Goal: Information Seeking & Learning: Learn about a topic

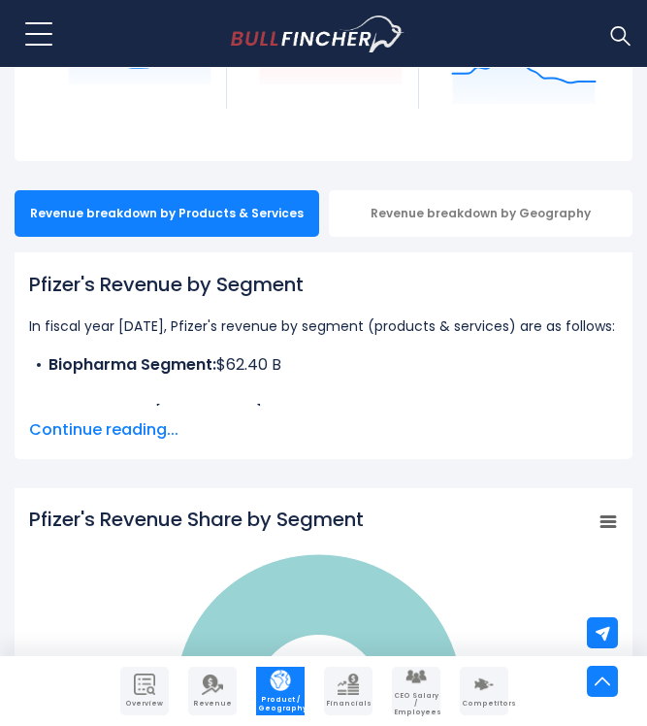
scroll to position [353, 0]
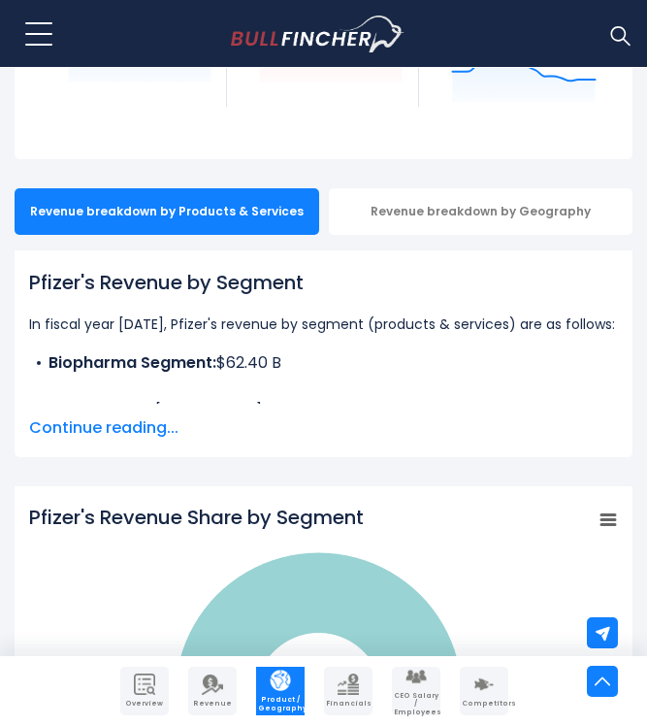
click at [137, 431] on span "Continue reading..." at bounding box center [323, 427] width 589 height 23
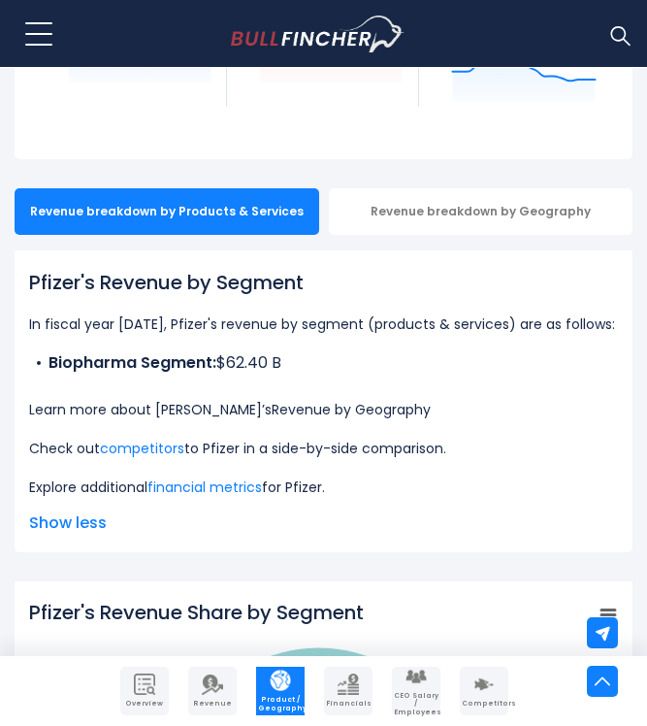
click at [354, 404] on link "Revenue by Geography" at bounding box center [351, 409] width 159 height 19
click at [299, 411] on link "Revenue by Geography" at bounding box center [351, 409] width 159 height 19
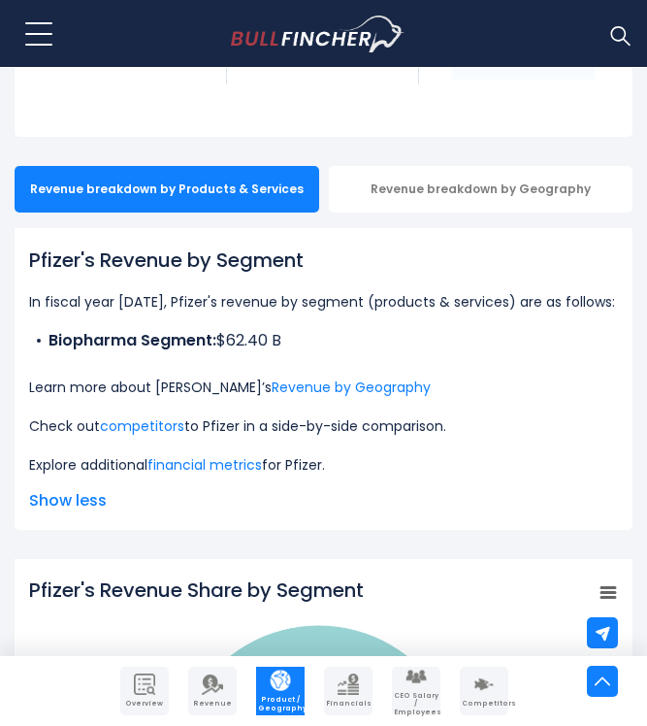
scroll to position [381, 0]
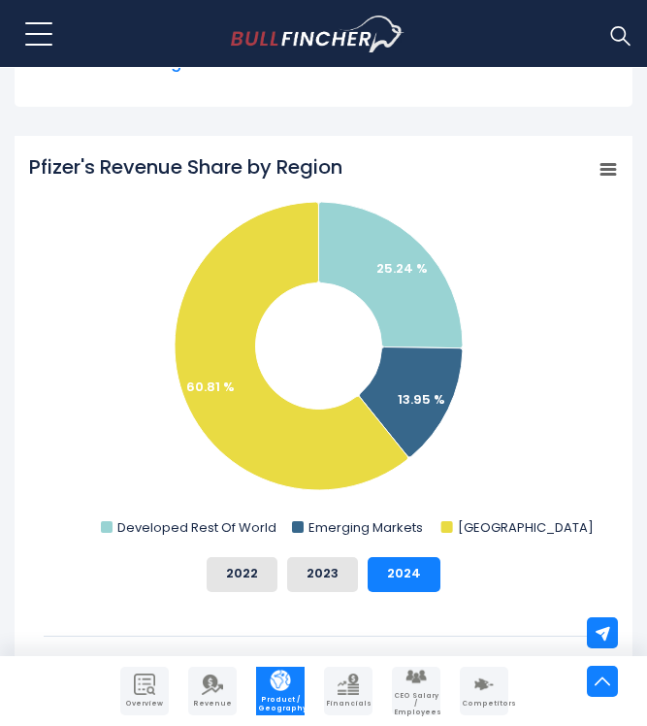
scroll to position [709, 0]
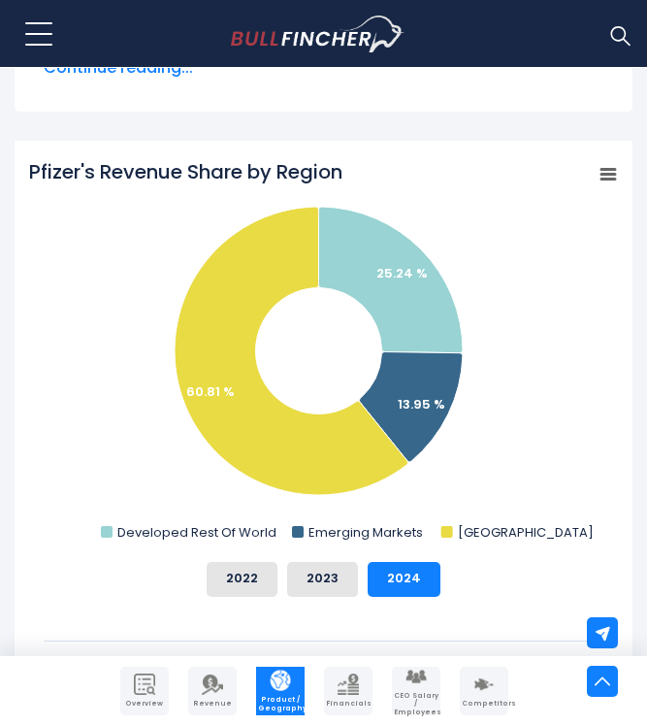
drag, startPoint x: 346, startPoint y: 173, endPoint x: 85, endPoint y: 169, distance: 260.2
click at [85, 169] on tspan "Pfizer's Revenue Share by Region" at bounding box center [186, 171] width 314 height 27
drag, startPoint x: 32, startPoint y: 167, endPoint x: 349, endPoint y: 173, distance: 316.5
click at [349, 173] on icon "Created with Highcharts 12.1.2 Chart context menu Pfizer's Revenue Share by Reg…" at bounding box center [323, 352] width 589 height 388
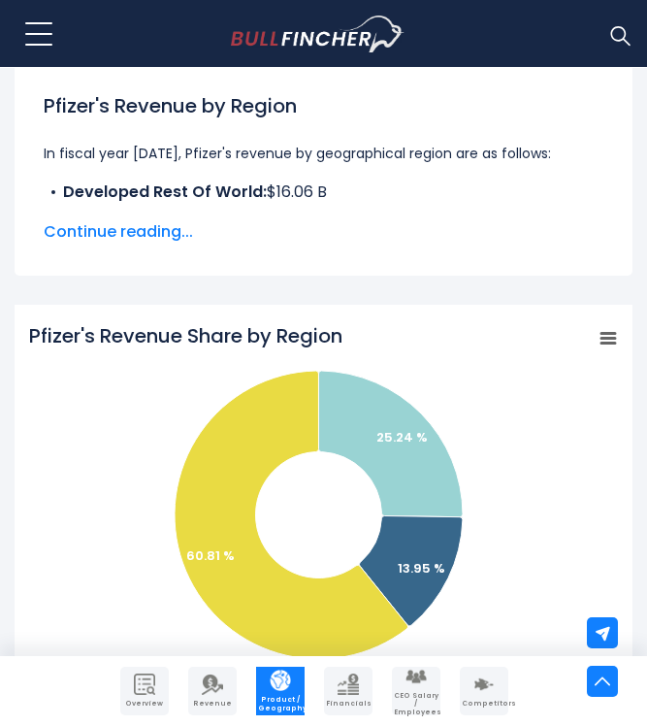
scroll to position [513, 0]
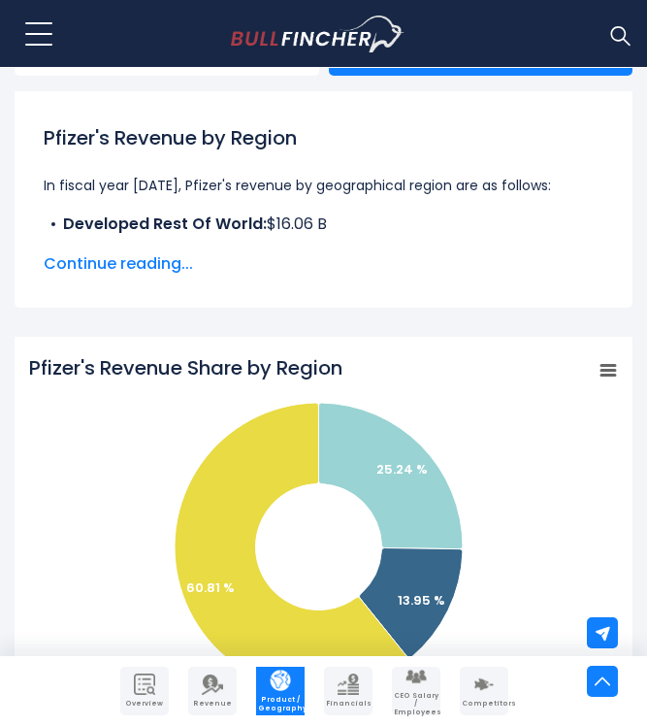
click at [161, 263] on span "Continue reading..." at bounding box center [324, 263] width 560 height 23
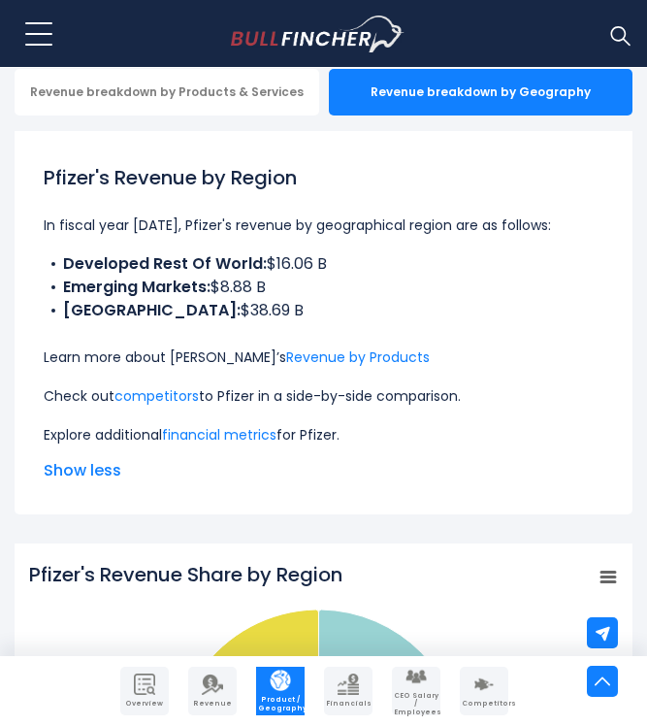
scroll to position [470, 0]
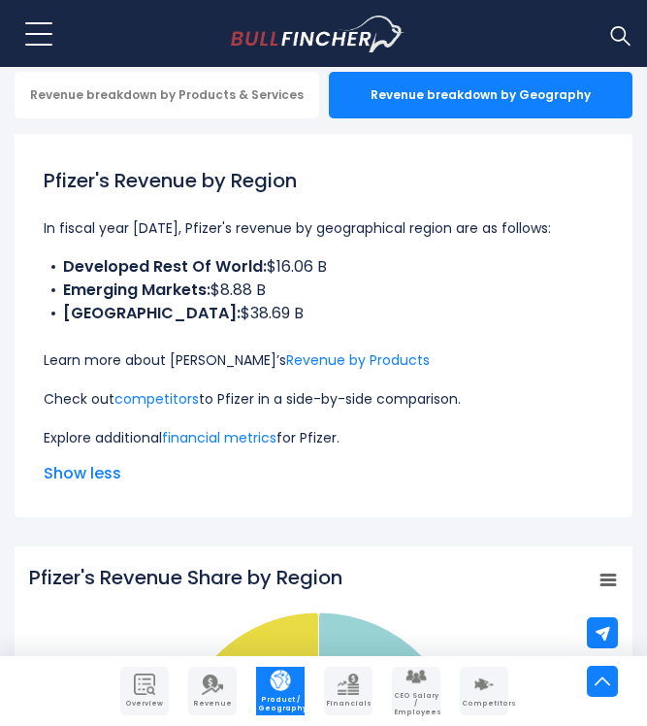
click at [68, 223] on p "In fiscal year 2024, Pfizer's revenue by geographical region are as follows:" at bounding box center [324, 227] width 560 height 23
click at [266, 218] on p "In fiscal year 2024, Pfizer's revenue by geographical region are as follows:" at bounding box center [324, 227] width 560 height 23
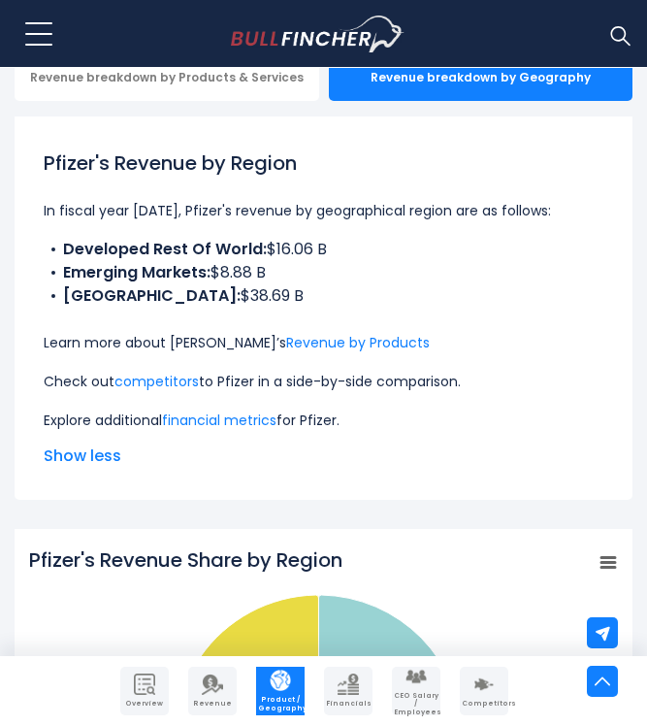
scroll to position [489, 0]
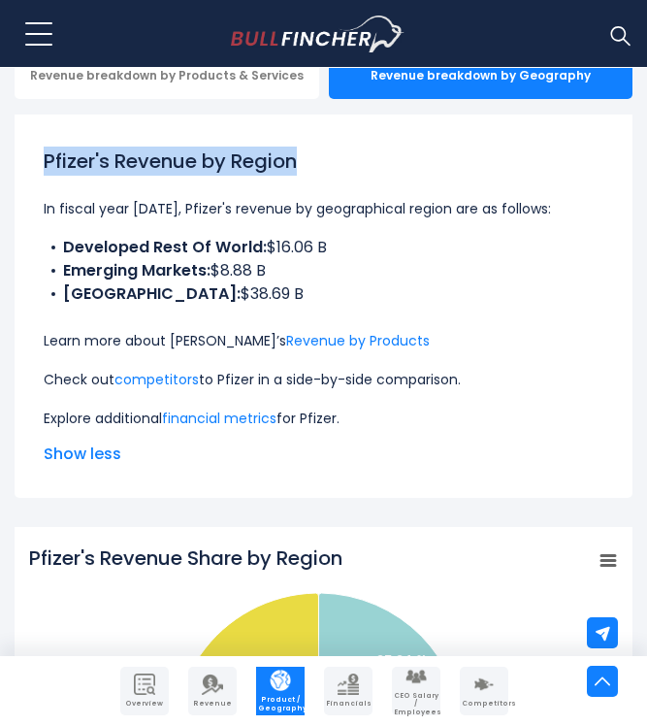
drag, startPoint x: 301, startPoint y: 163, endPoint x: -40, endPoint y: 148, distance: 341.1
copy h1 "Pfizer's Revenue by Region"
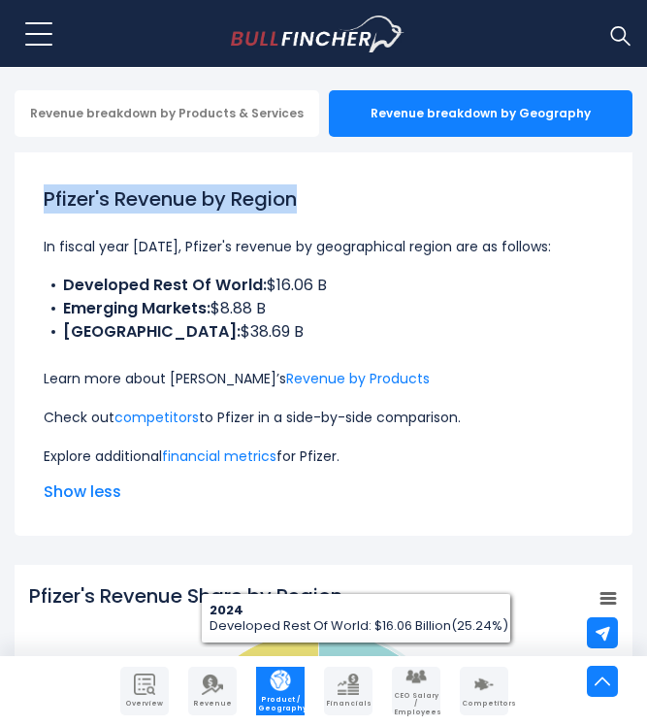
scroll to position [439, 0]
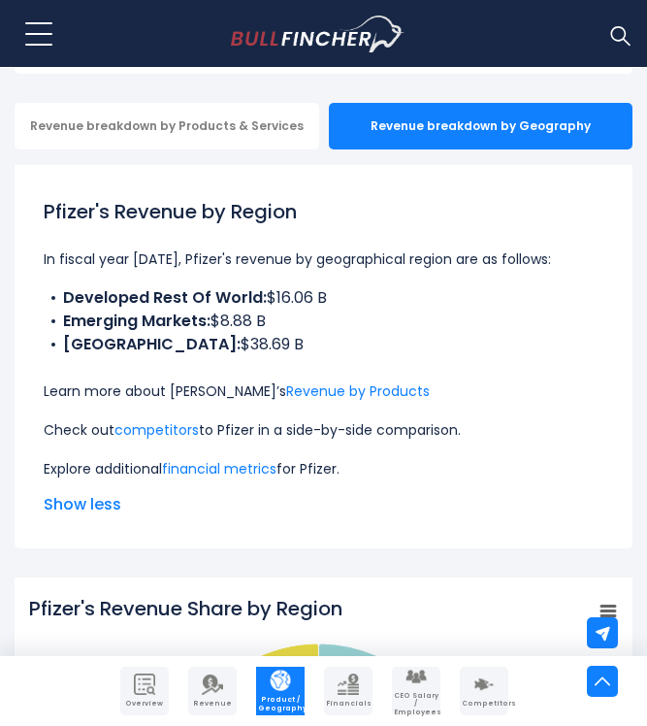
click at [244, 336] on li "UNITED STATES: $38.69 B" at bounding box center [324, 344] width 560 height 23
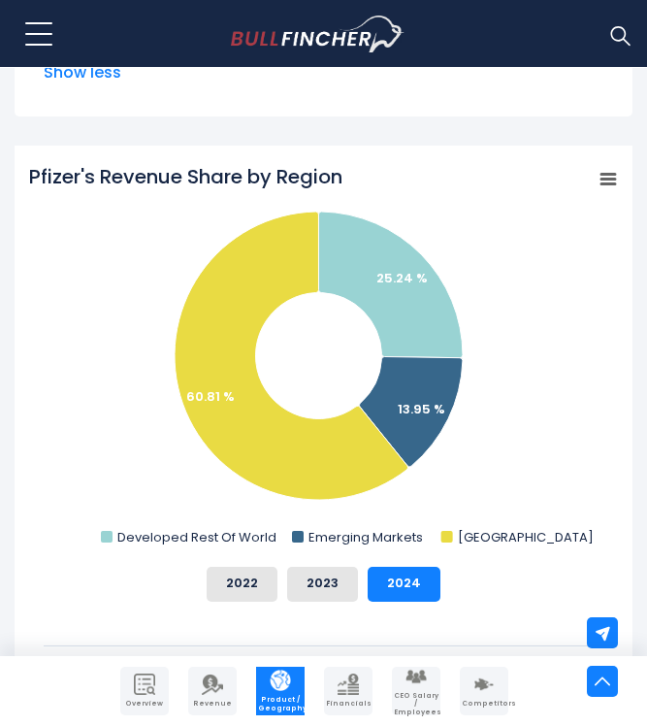
scroll to position [872, 0]
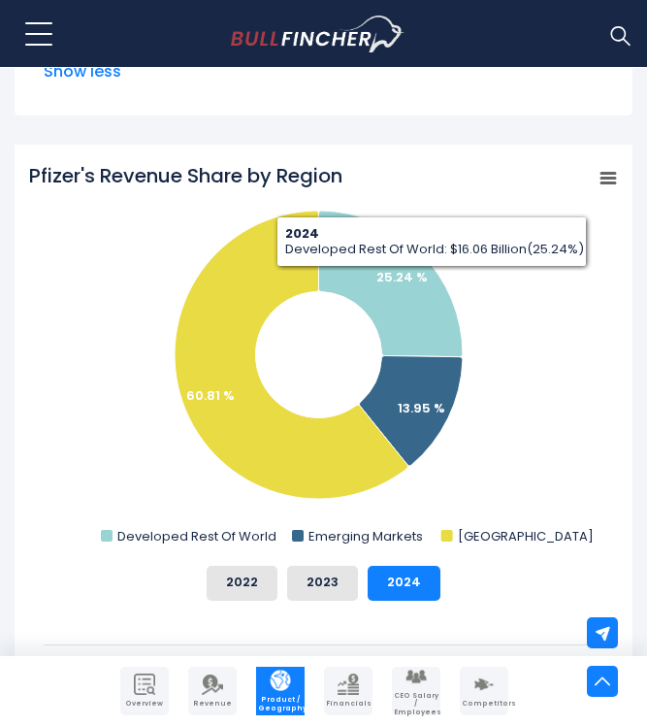
click at [527, 150] on div "Pfizer's Revenue Share by Region Created with Highcharts 12.1.2 Chart context m…" at bounding box center [324, 499] width 618 height 709
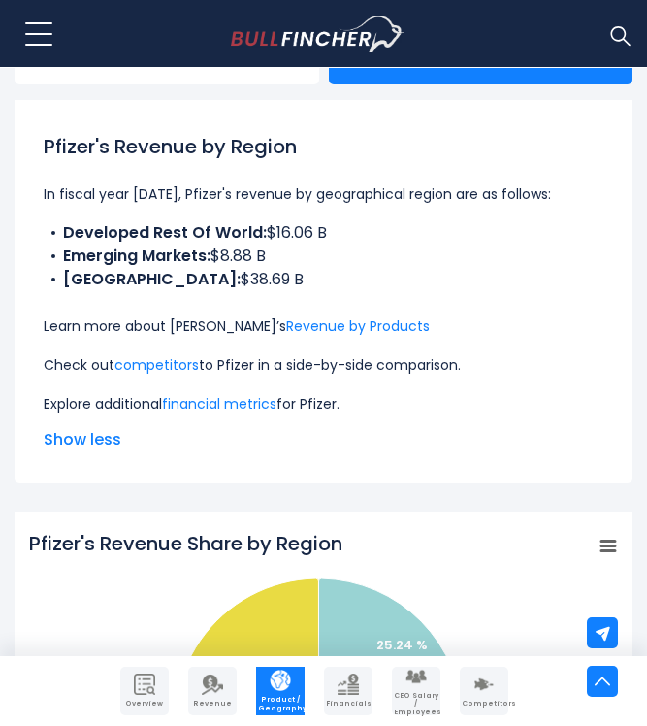
scroll to position [501, 0]
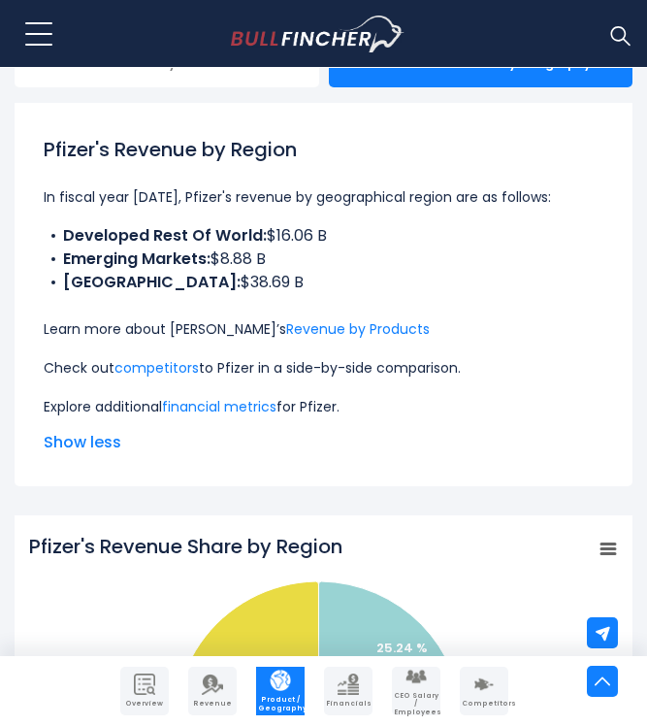
drag, startPoint x: 62, startPoint y: 228, endPoint x: 294, endPoint y: 269, distance: 235.6
click at [298, 273] on ul "Developed Rest Of World: $16.06 B Emerging Markets: $8.88 B UNITED STATES: $38.…" at bounding box center [324, 259] width 560 height 70
copy ul "Developed Rest Of World: $16.06 B Emerging Markets: $8.88 B UNITED STATES: $38.…"
drag, startPoint x: 359, startPoint y: 298, endPoint x: 380, endPoint y: 299, distance: 20.4
click at [380, 299] on div "Pfizer's Revenue by Region In fiscal year 2024, Pfizer's revenue by geographica…" at bounding box center [324, 276] width 560 height 283
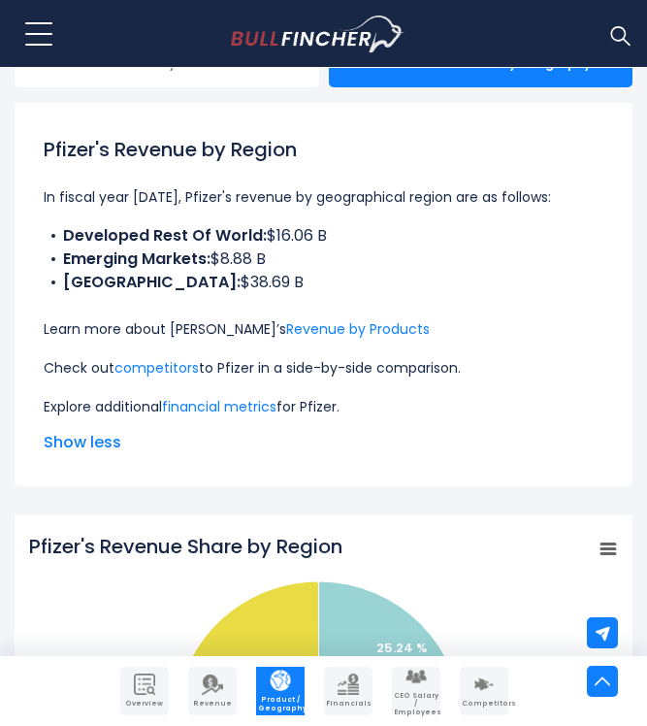
click at [281, 280] on li "UNITED STATES: $38.69 B" at bounding box center [324, 282] width 560 height 23
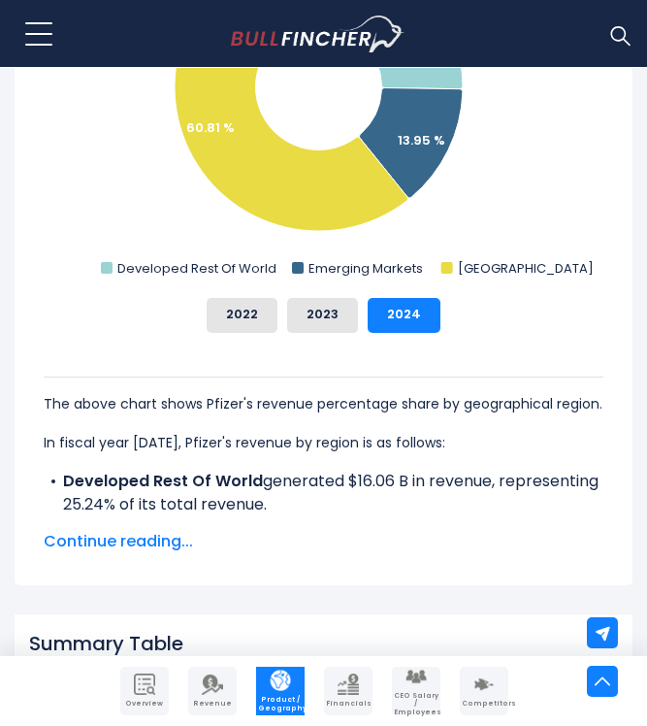
scroll to position [1132, 0]
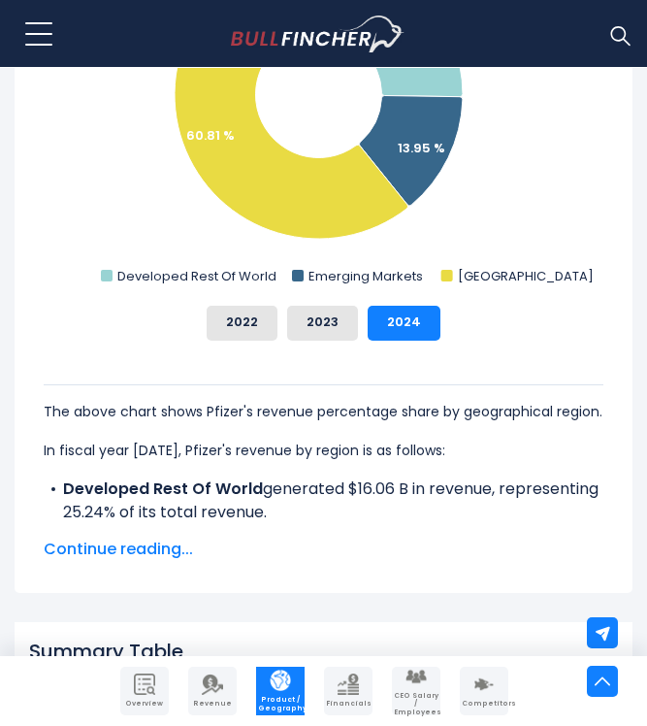
drag, startPoint x: 65, startPoint y: 488, endPoint x: 288, endPoint y: 514, distance: 224.7
click at [288, 514] on li "Developed Rest Of World generated $16.06 B in revenue, representing 25.24% of i…" at bounding box center [324, 501] width 560 height 47
copy li "Developed Rest Of World generated $16.06 B in revenue, representing 25.24% of i…"
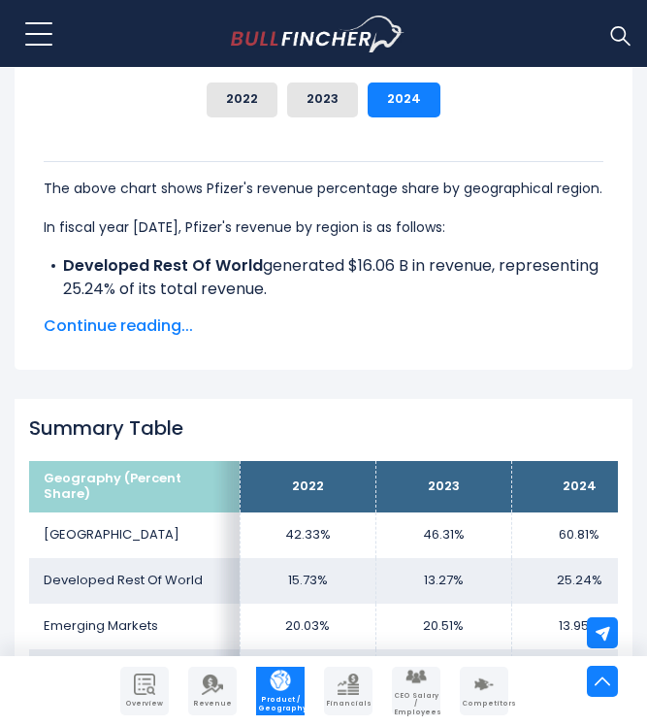
scroll to position [1346, 0]
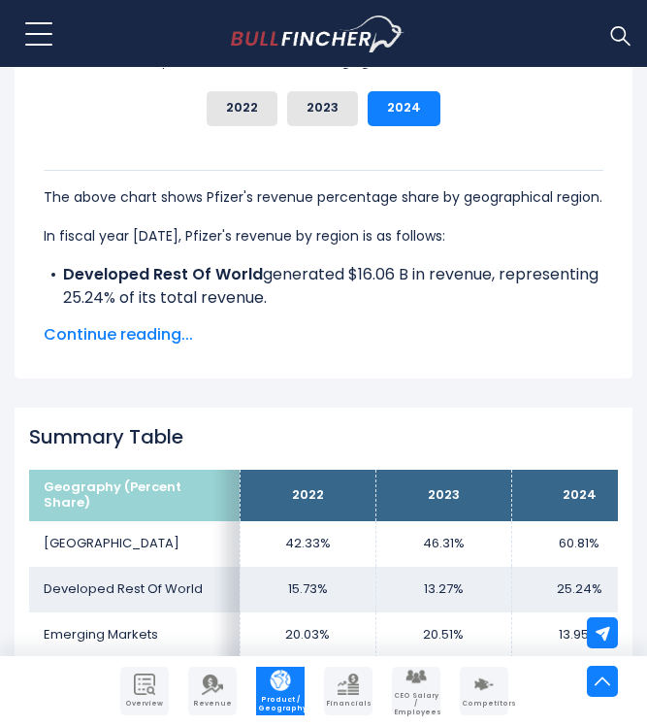
click at [150, 330] on span "Continue reading..." at bounding box center [324, 334] width 560 height 23
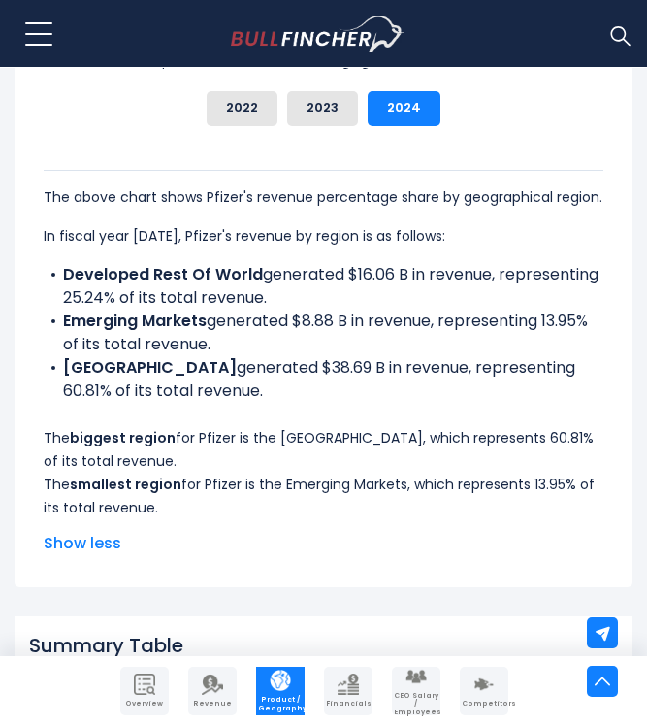
drag, startPoint x: 51, startPoint y: 307, endPoint x: 372, endPoint y: 389, distance: 330.8
click at [372, 389] on ul "Developed Rest Of World generated $16.06 B in revenue, representing 25.24% of i…" at bounding box center [324, 333] width 560 height 140
click at [372, 388] on li "UNITED STATES generated $38.69 B in revenue, representing 60.81% of its total r…" at bounding box center [324, 379] width 560 height 47
drag, startPoint x: 62, startPoint y: 318, endPoint x: 193, endPoint y: 393, distance: 150.9
click at [193, 393] on ul "Developed Rest Of World generated $16.06 B in revenue, representing 25.24% of i…" at bounding box center [324, 333] width 560 height 140
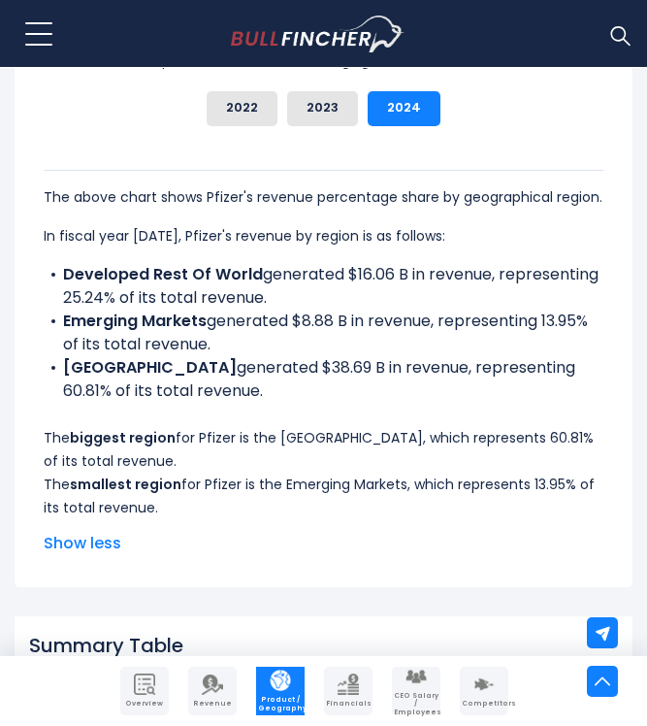
copy ul "Emerging Markets generated $8.88 B in revenue, representing 13.95% of its total…"
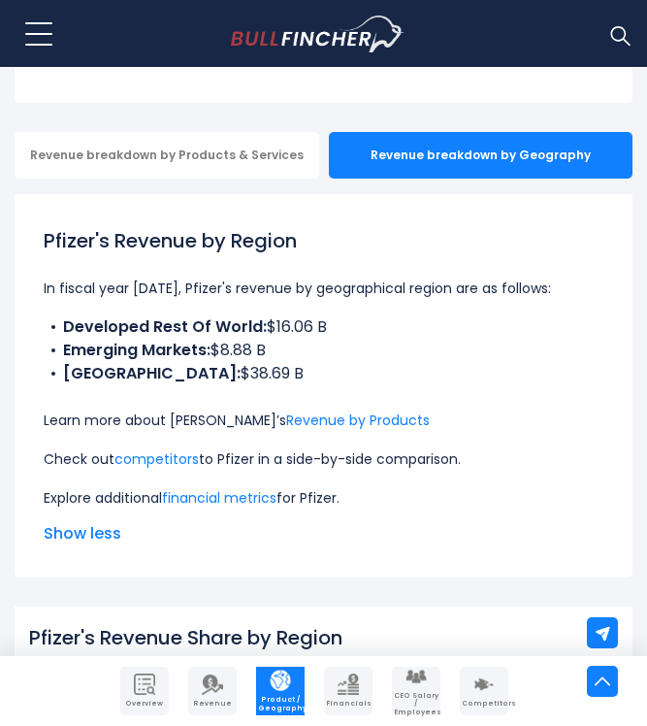
scroll to position [398, 0]
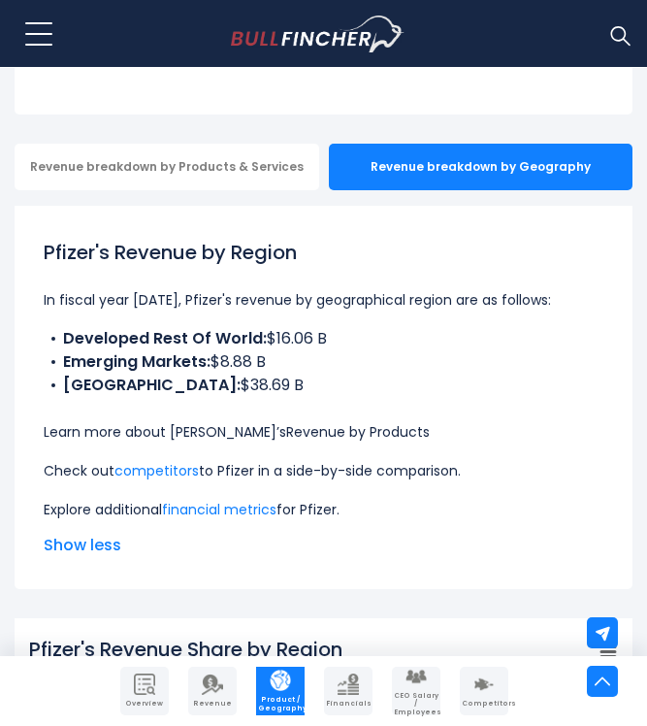
click at [292, 429] on link "Revenue by Products" at bounding box center [358, 431] width 144 height 19
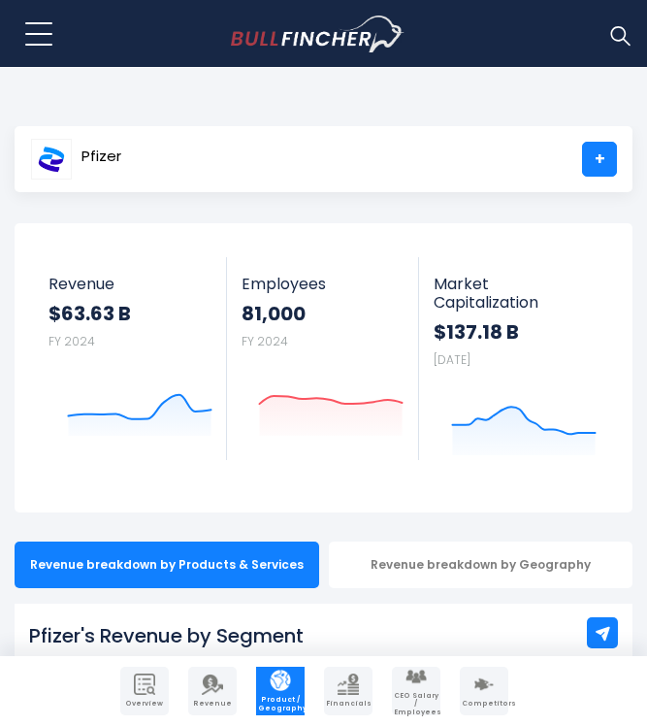
scroll to position [20, 0]
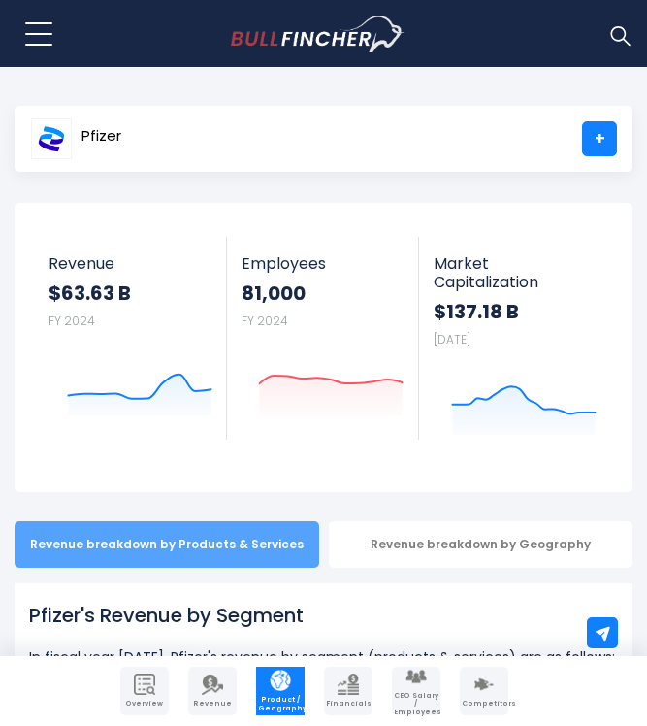
click at [247, 560] on div "Revenue breakdown by Products & Services" at bounding box center [167, 544] width 305 height 47
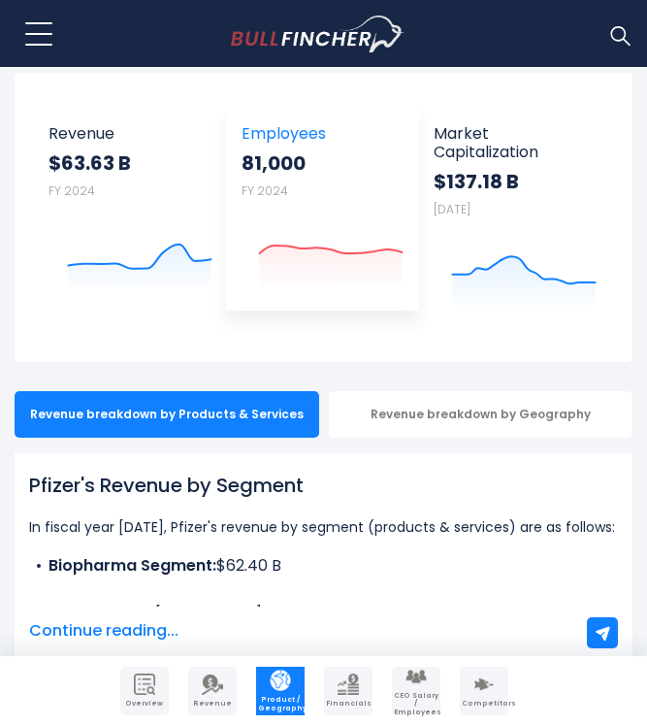
scroll to position [275, 0]
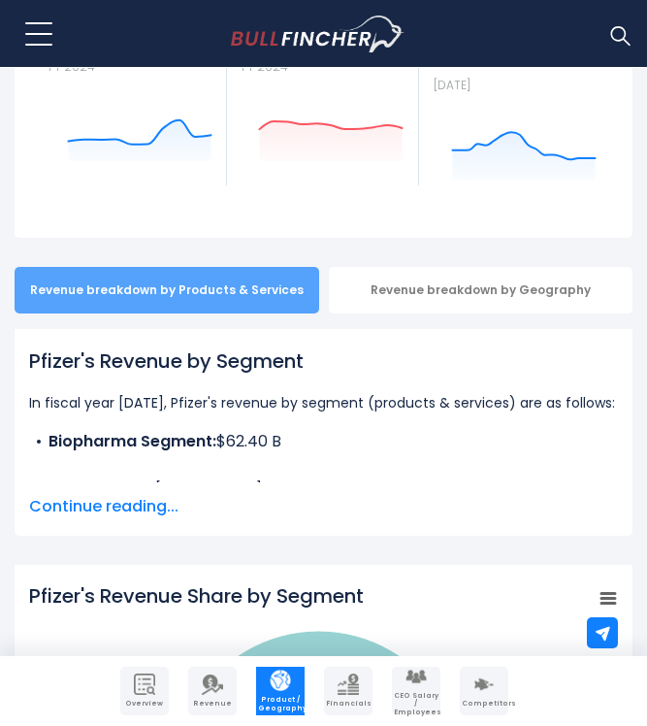
click at [267, 289] on div "Revenue breakdown by Products & Services" at bounding box center [167, 290] width 305 height 47
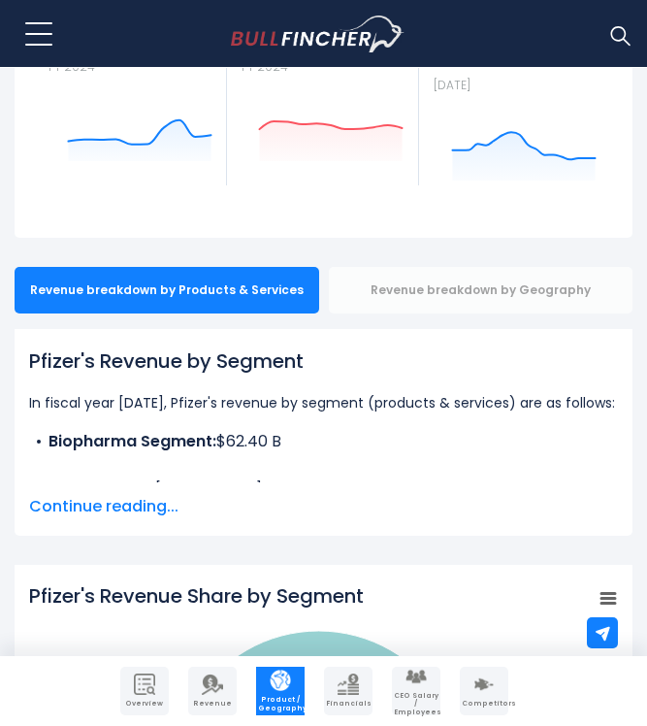
click at [418, 287] on div "Revenue breakdown by Geography" at bounding box center [481, 290] width 305 height 47
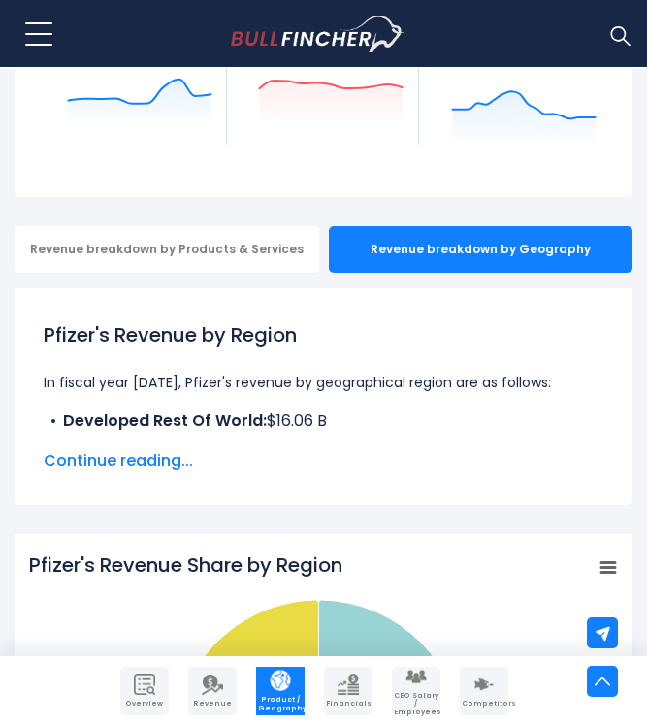
scroll to position [301, 0]
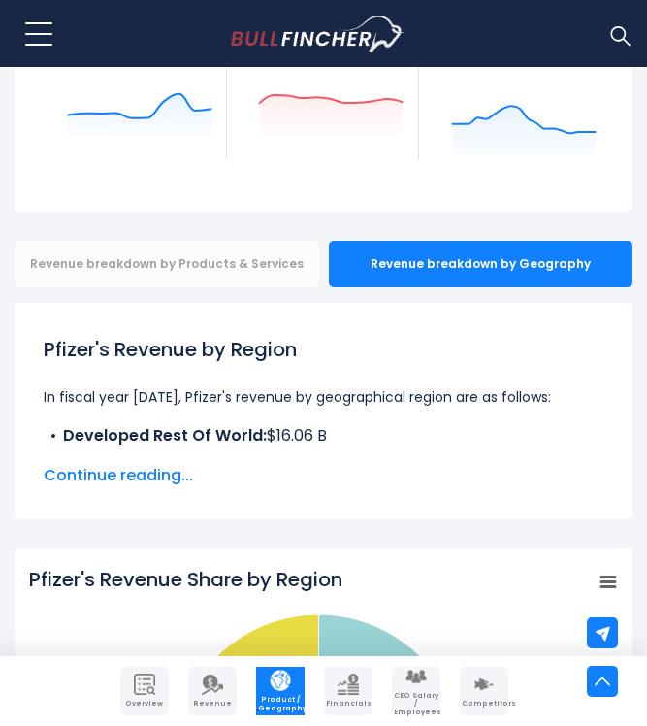
click at [249, 248] on div "Revenue breakdown by Products & Services" at bounding box center [167, 264] width 305 height 47
click at [226, 274] on div "Revenue breakdown by Products & Services" at bounding box center [167, 264] width 305 height 47
click at [225, 269] on div "Revenue breakdown by Products & Services" at bounding box center [167, 264] width 305 height 47
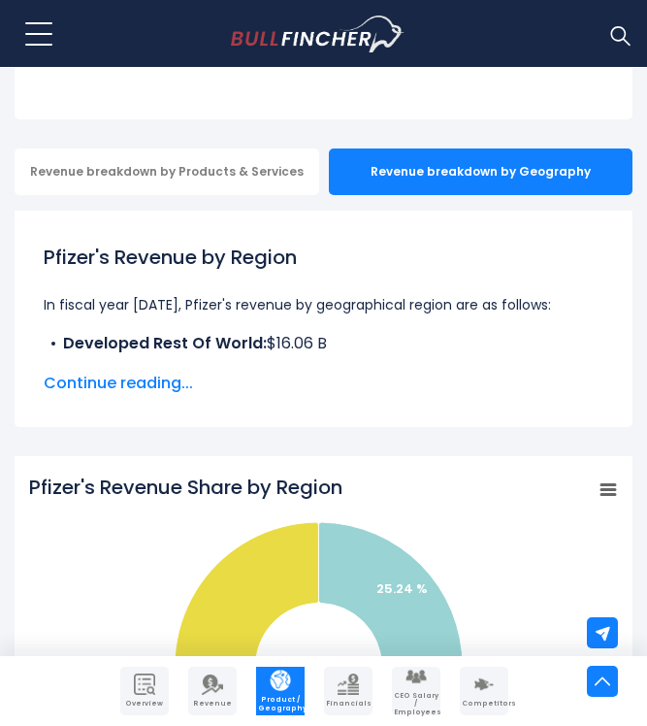
scroll to position [409, 0]
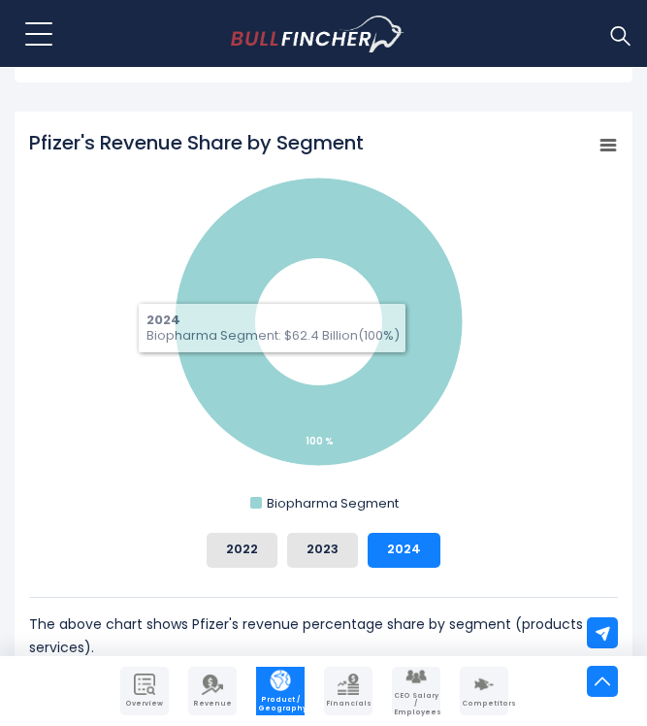
scroll to position [750, 0]
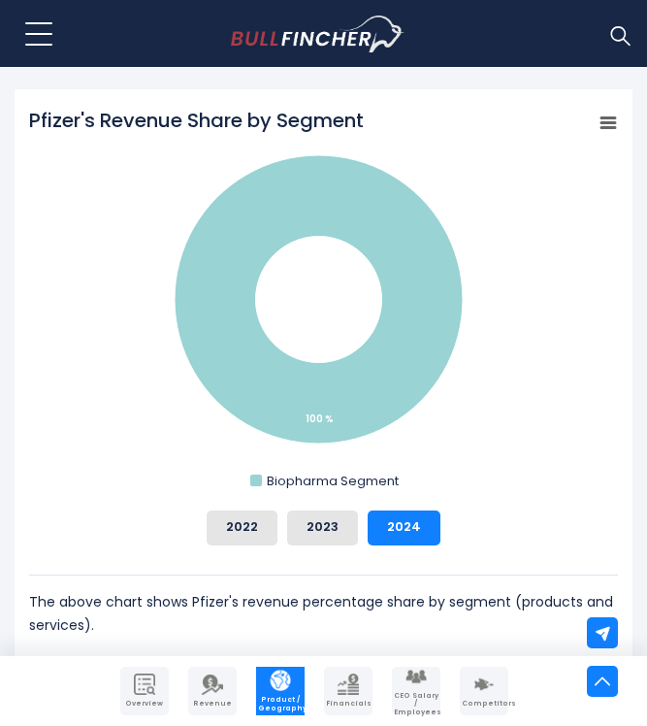
drag, startPoint x: 370, startPoint y: 119, endPoint x: 9, endPoint y: 98, distance: 361.8
drag, startPoint x: 25, startPoint y: 116, endPoint x: 350, endPoint y: 119, distance: 325.2
click at [350, 119] on div "Pfizer's Revenue Share by Segment Created with Highcharts 12.1.2 Chart context …" at bounding box center [324, 409] width 618 height 640
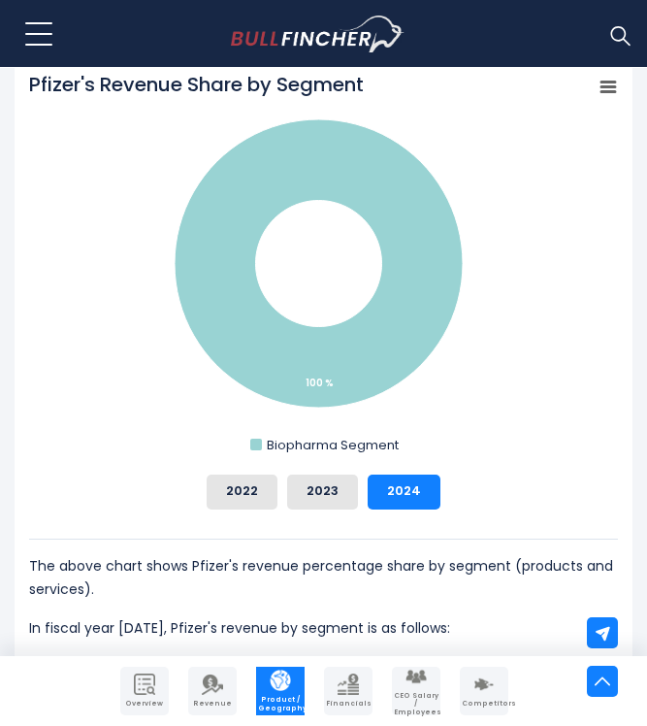
scroll to position [765, 0]
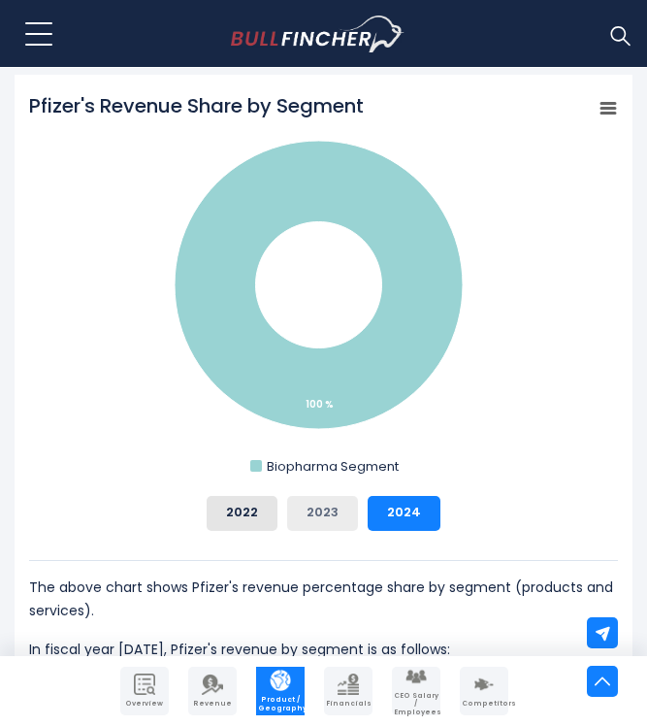
click at [327, 502] on button "2023" at bounding box center [322, 513] width 71 height 35
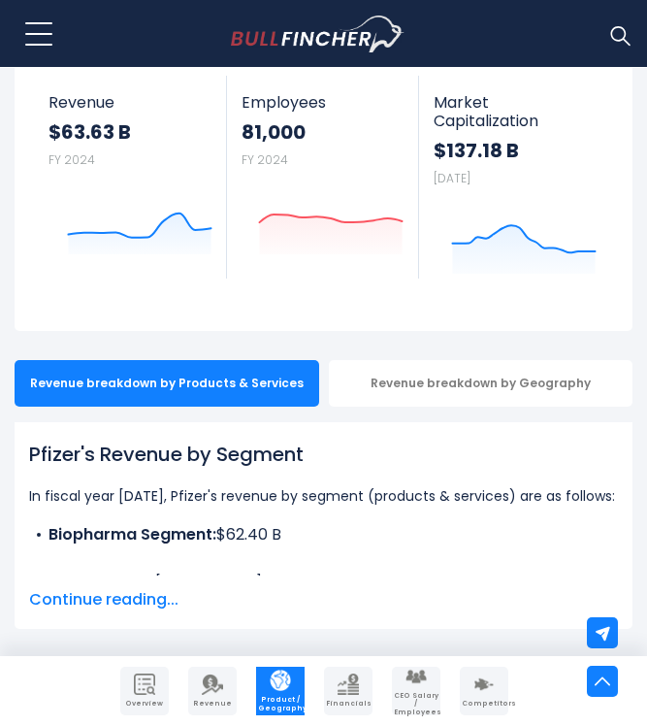
scroll to position [0, 0]
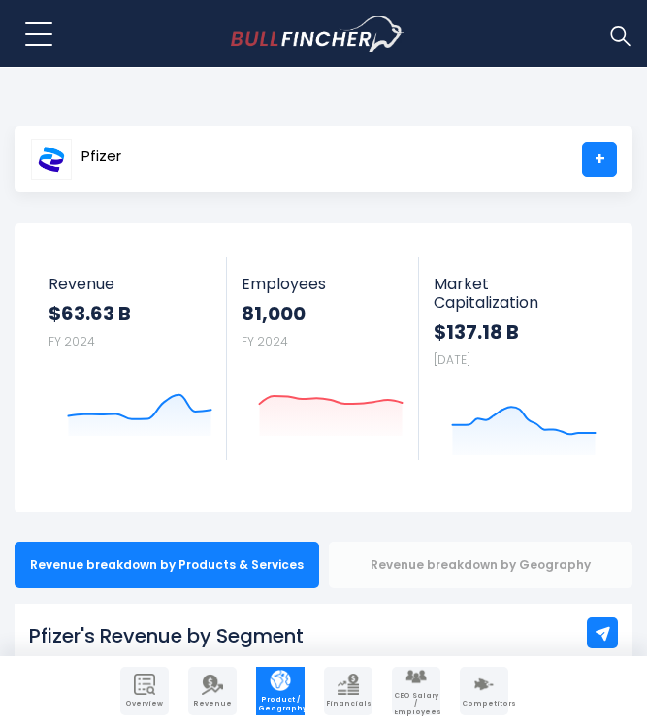
click at [480, 559] on div "Revenue breakdown by Geography" at bounding box center [481, 565] width 305 height 47
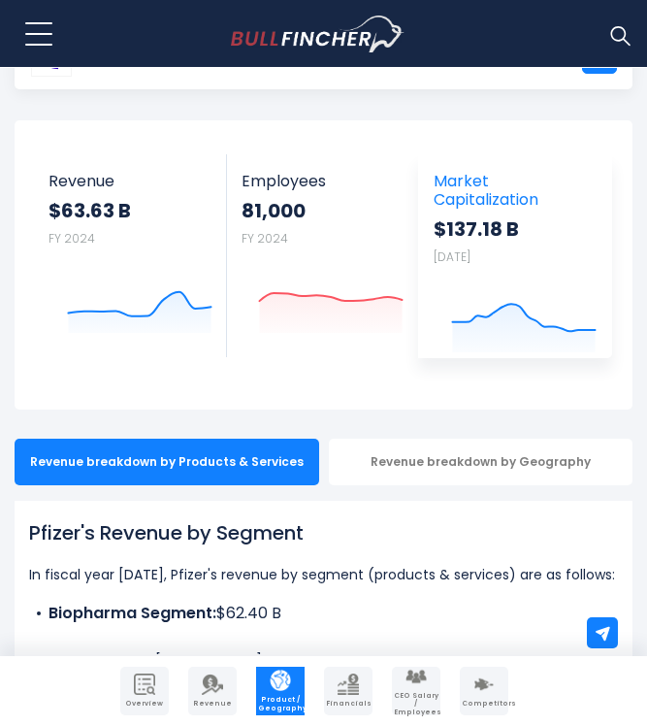
scroll to position [101, 0]
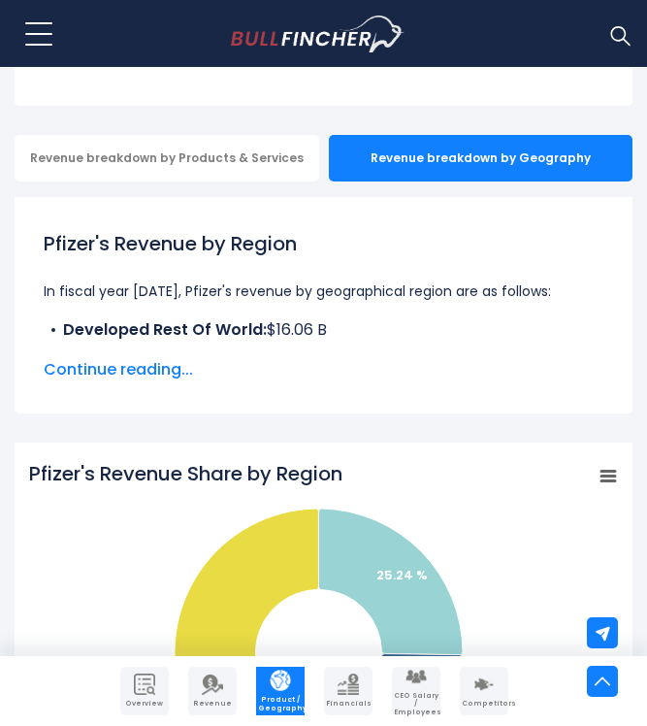
scroll to position [400, 0]
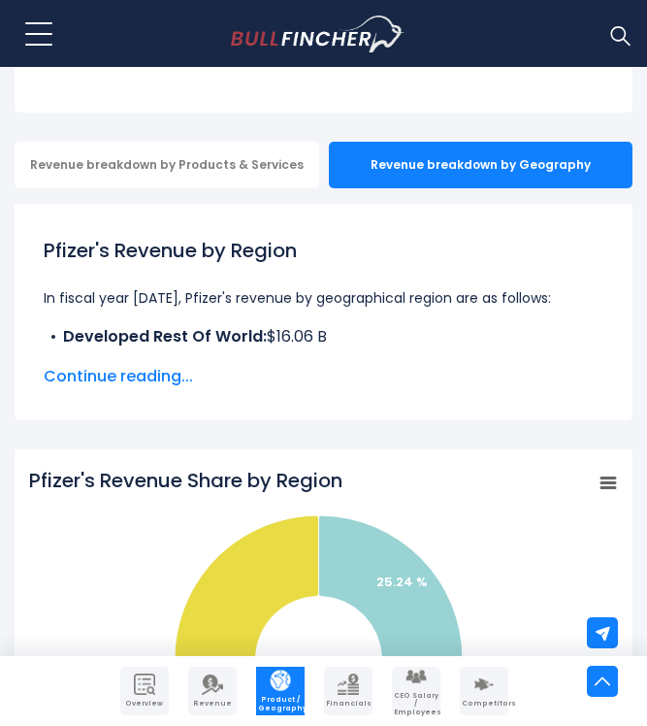
click at [134, 376] on span "Continue reading..." at bounding box center [324, 376] width 560 height 23
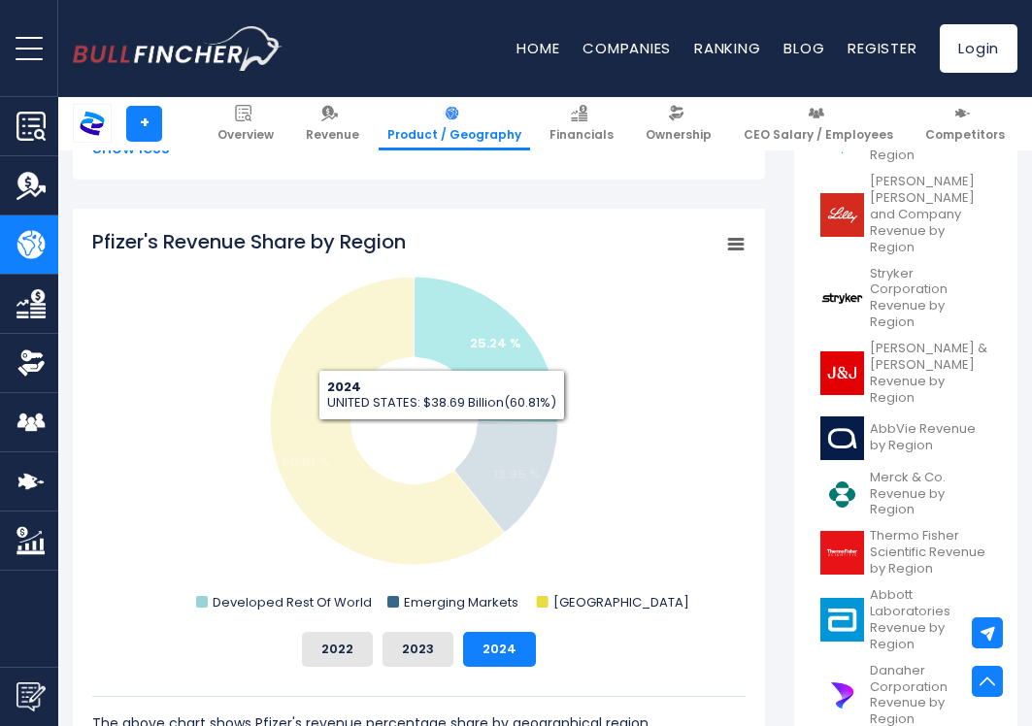
scroll to position [758, 0]
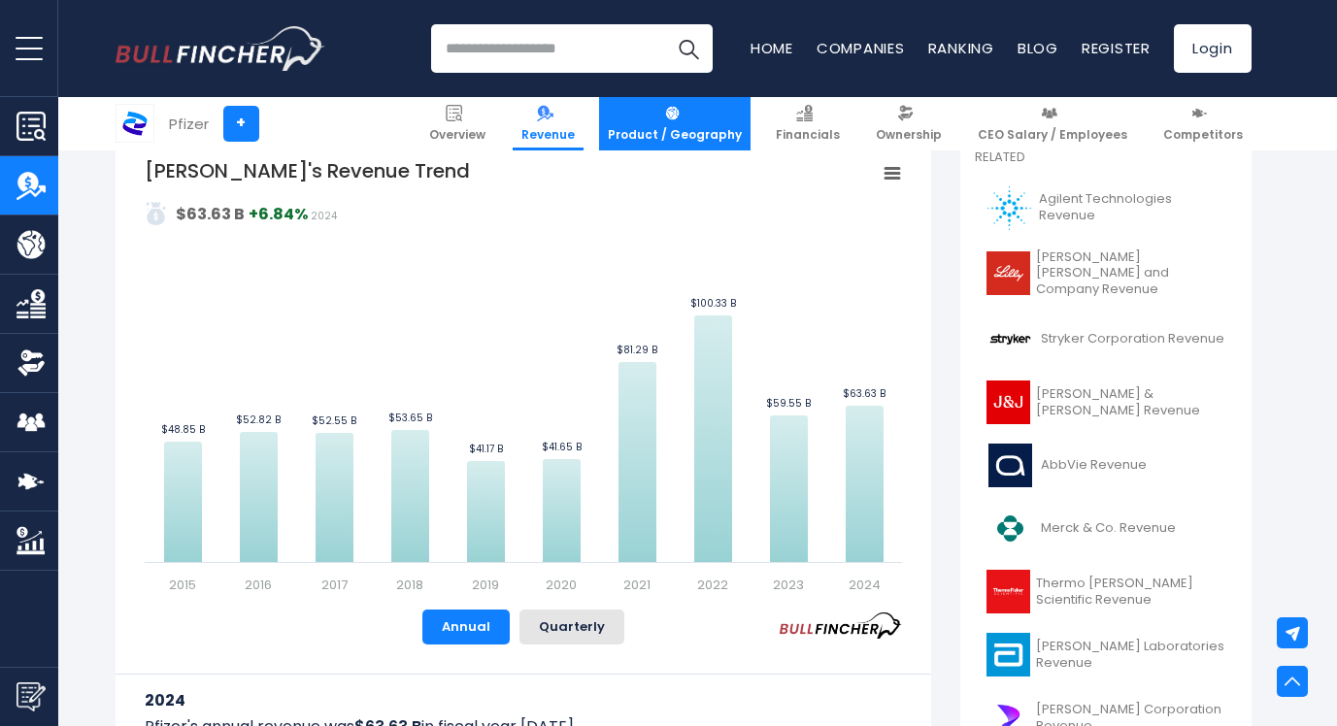
scroll to position [455, 0]
